Goal: Check status

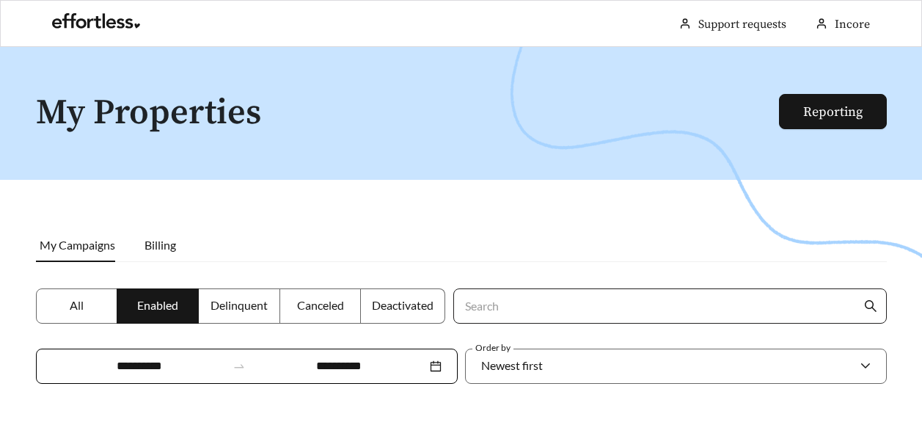
scroll to position [281, 0]
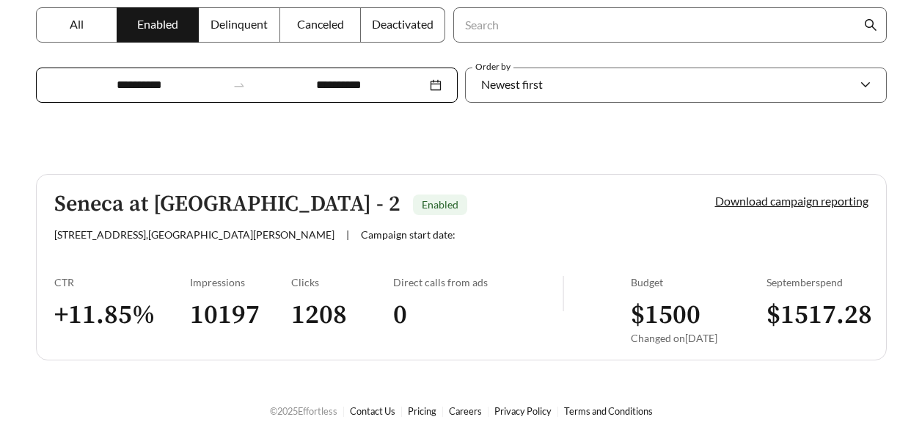
click at [422, 199] on span "Enabled" at bounding box center [440, 204] width 37 height 12
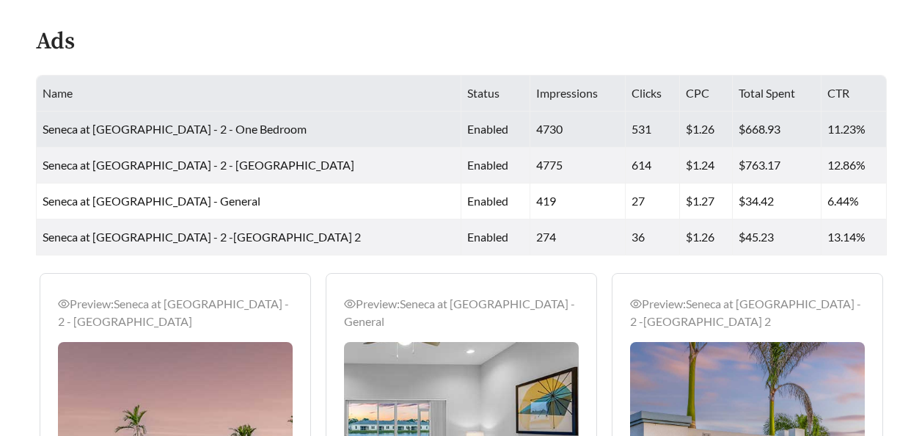
scroll to position [978, 0]
